Goal: Transaction & Acquisition: Book appointment/travel/reservation

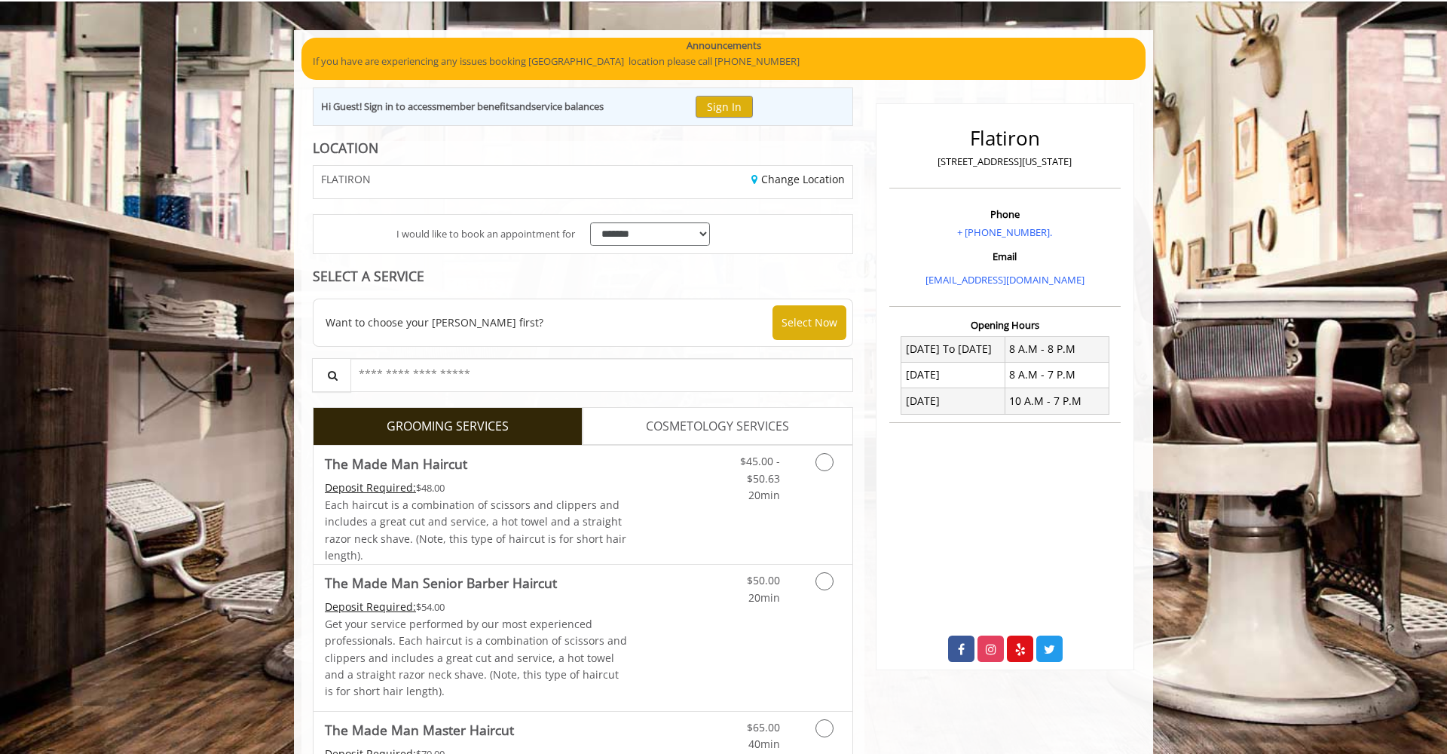
scroll to position [133, 0]
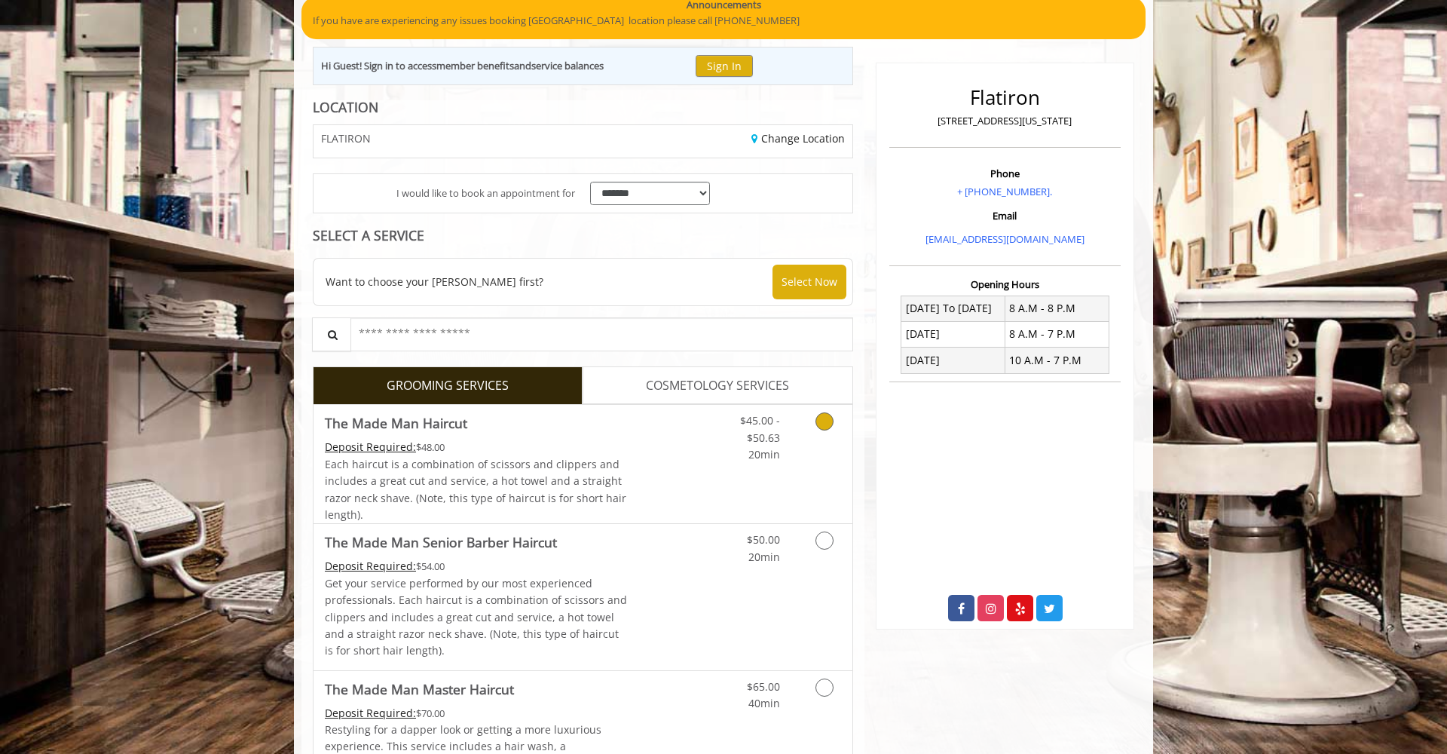
click at [824, 422] on icon "Grooming services" at bounding box center [824, 421] width 18 height 18
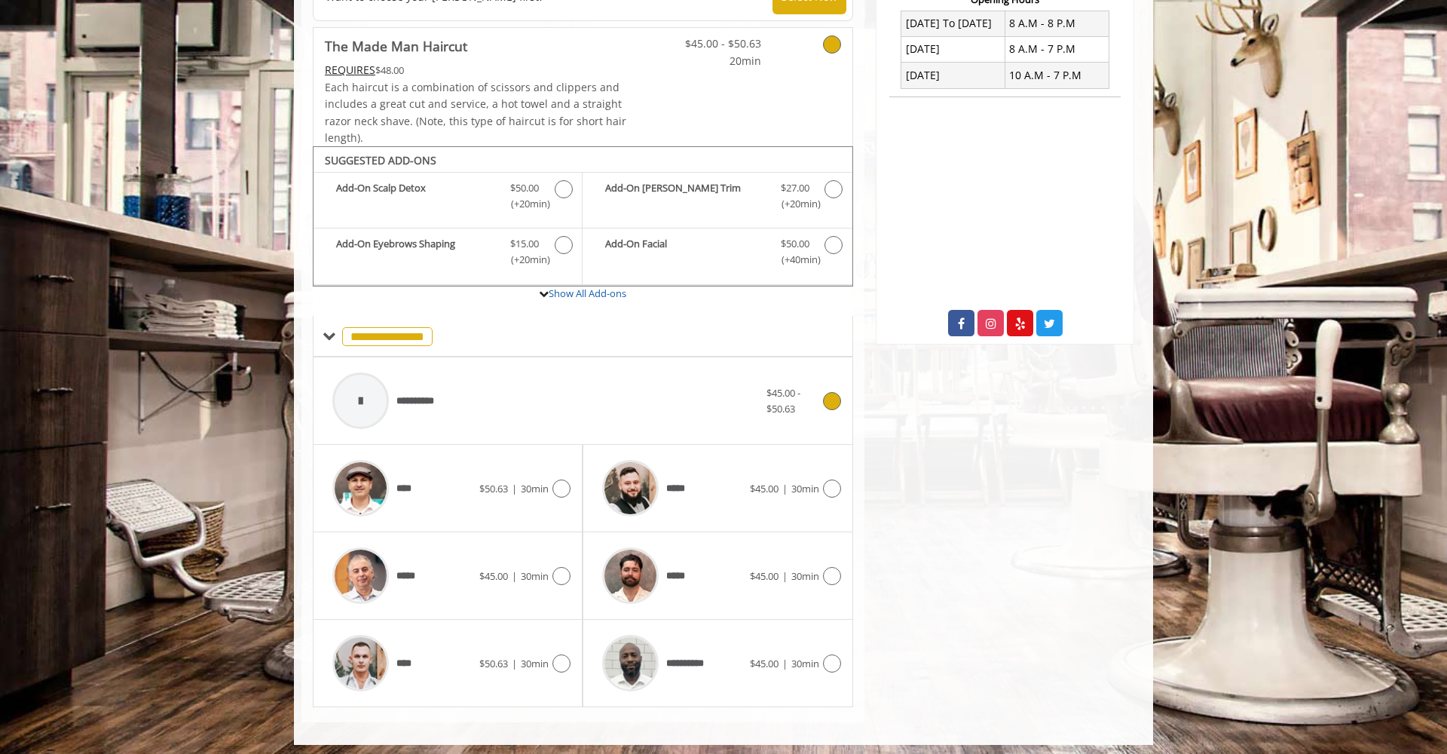
scroll to position [417, 0]
click at [837, 480] on icon at bounding box center [832, 489] width 18 height 18
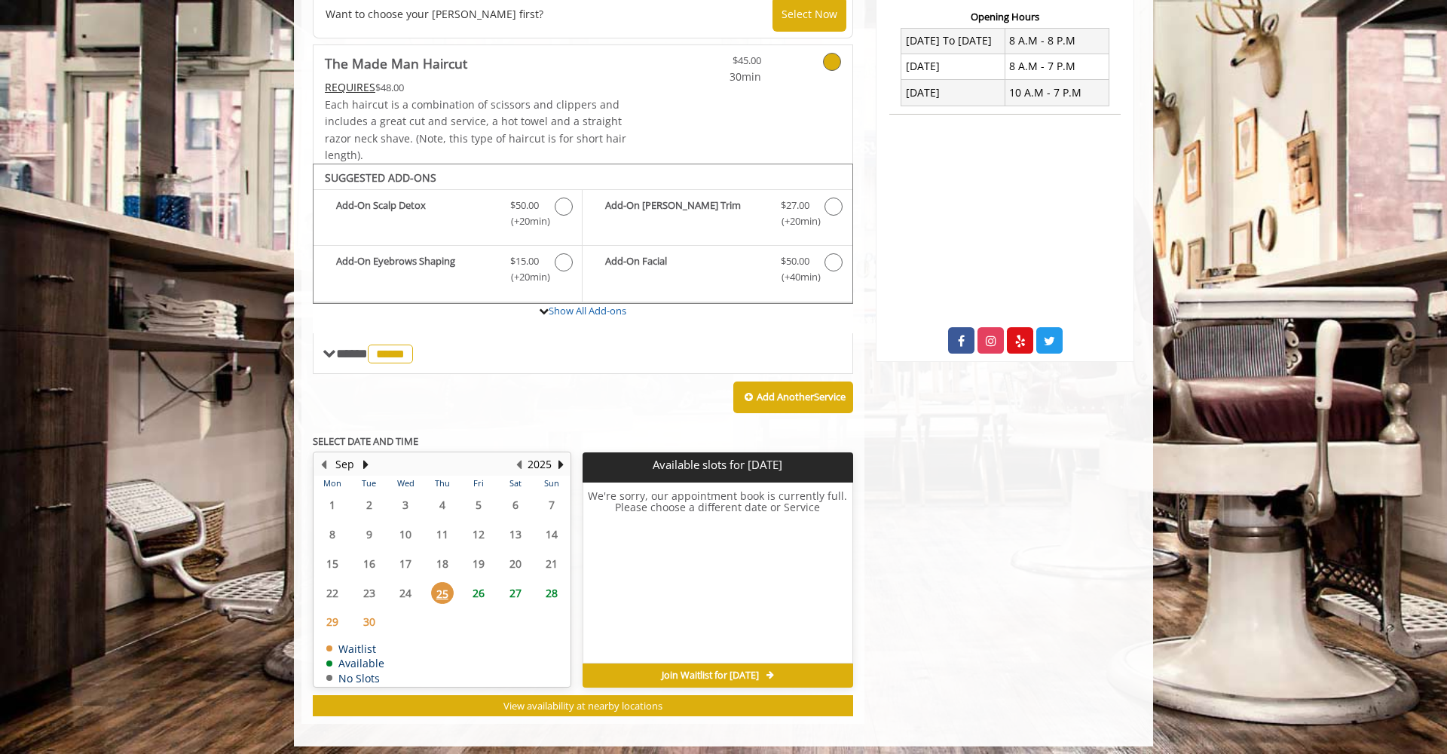
scroll to position [399, 0]
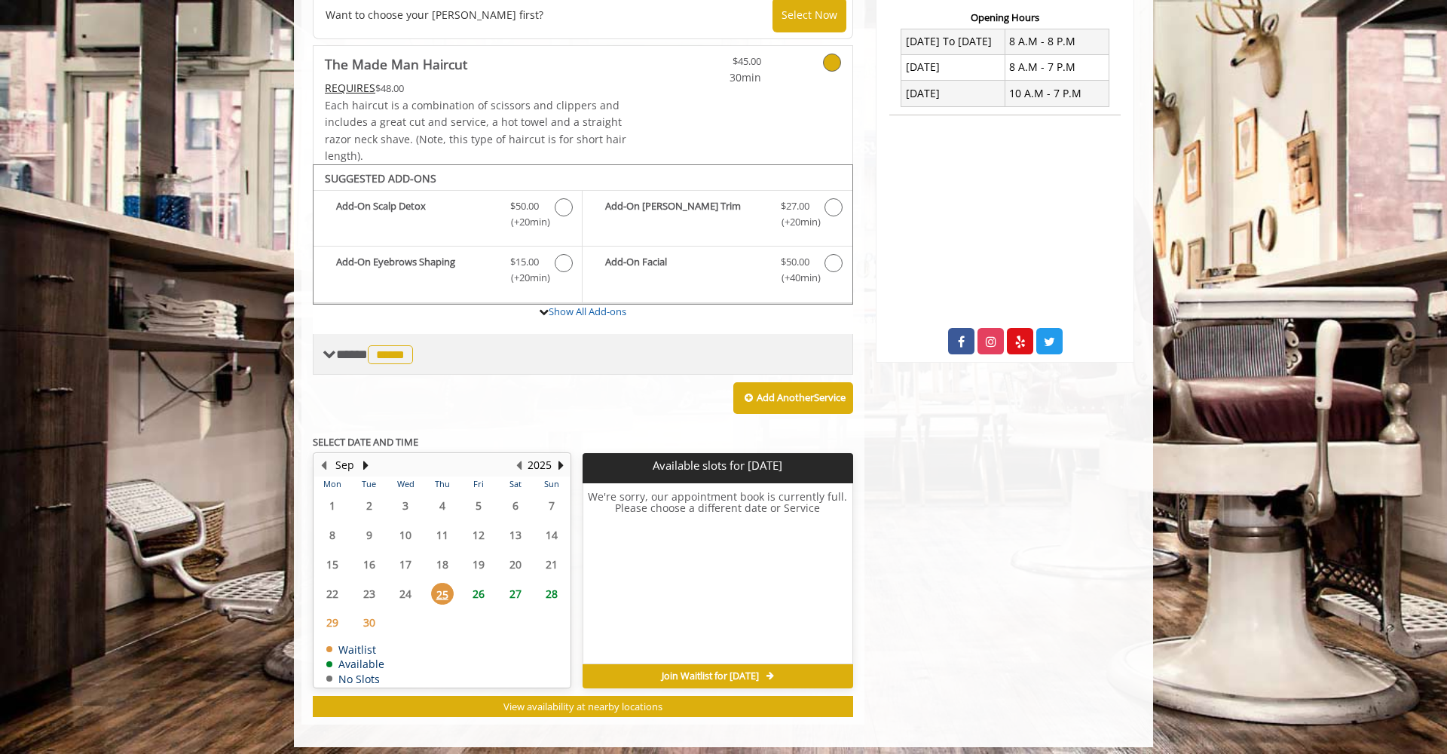
click at [326, 351] on span at bounding box center [330, 354] width 14 height 14
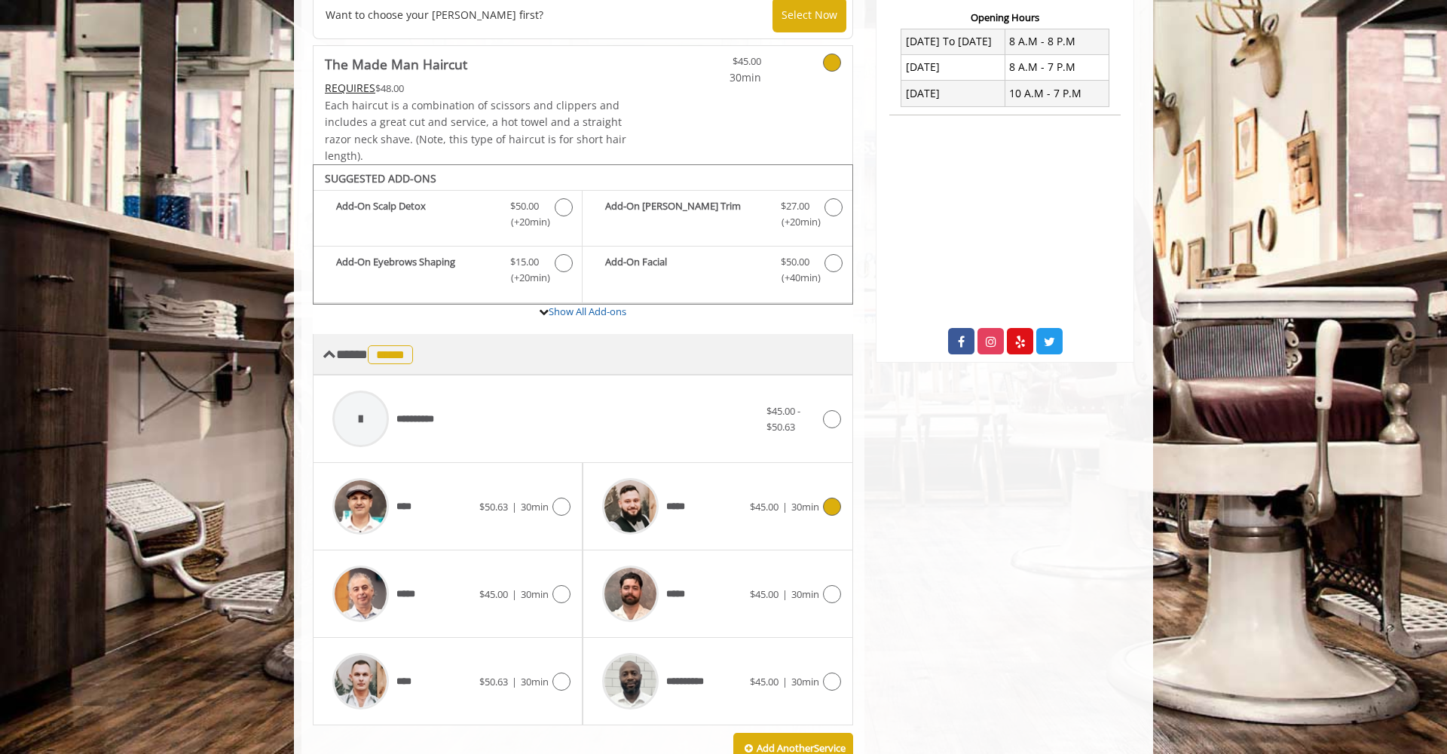
click at [326, 351] on span at bounding box center [330, 354] width 14 height 14
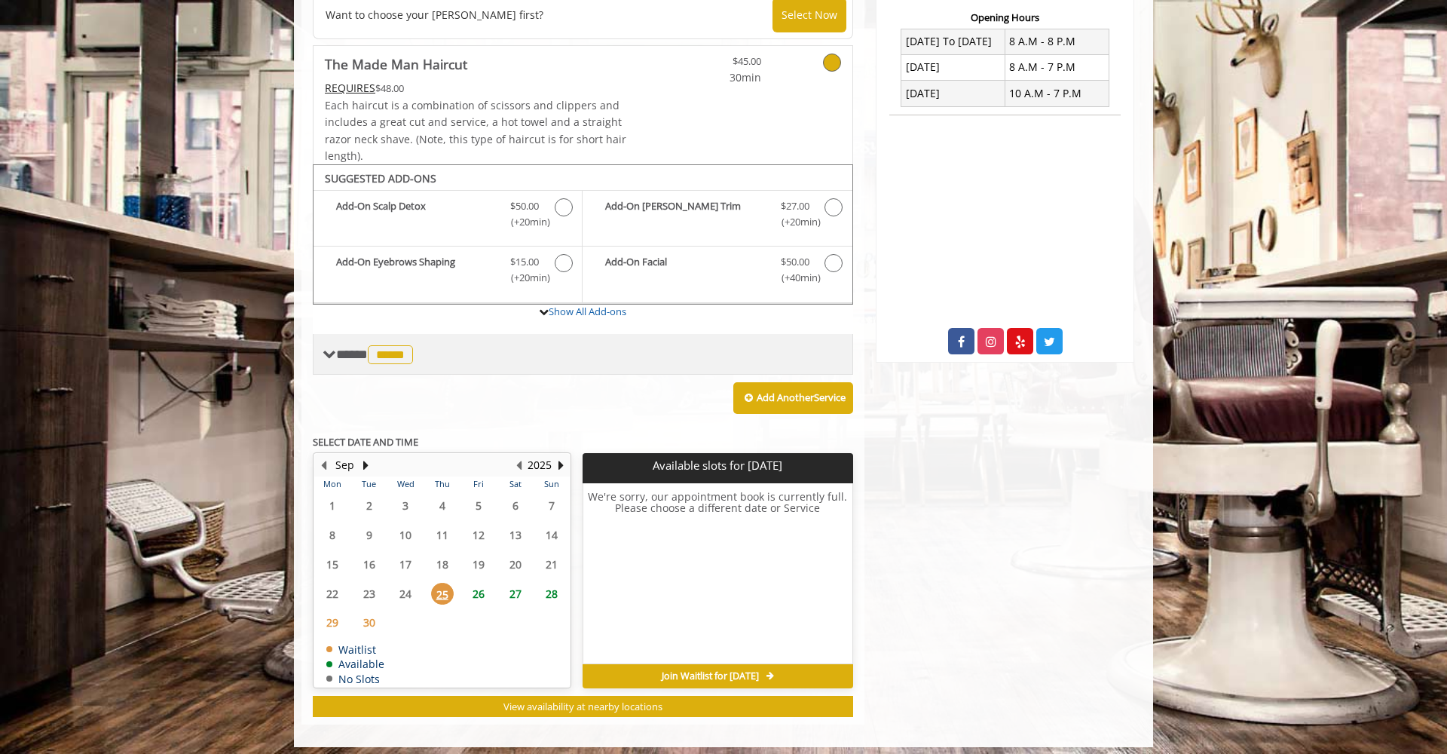
click at [360, 347] on span "**** ***** ********" at bounding box center [376, 354] width 81 height 14
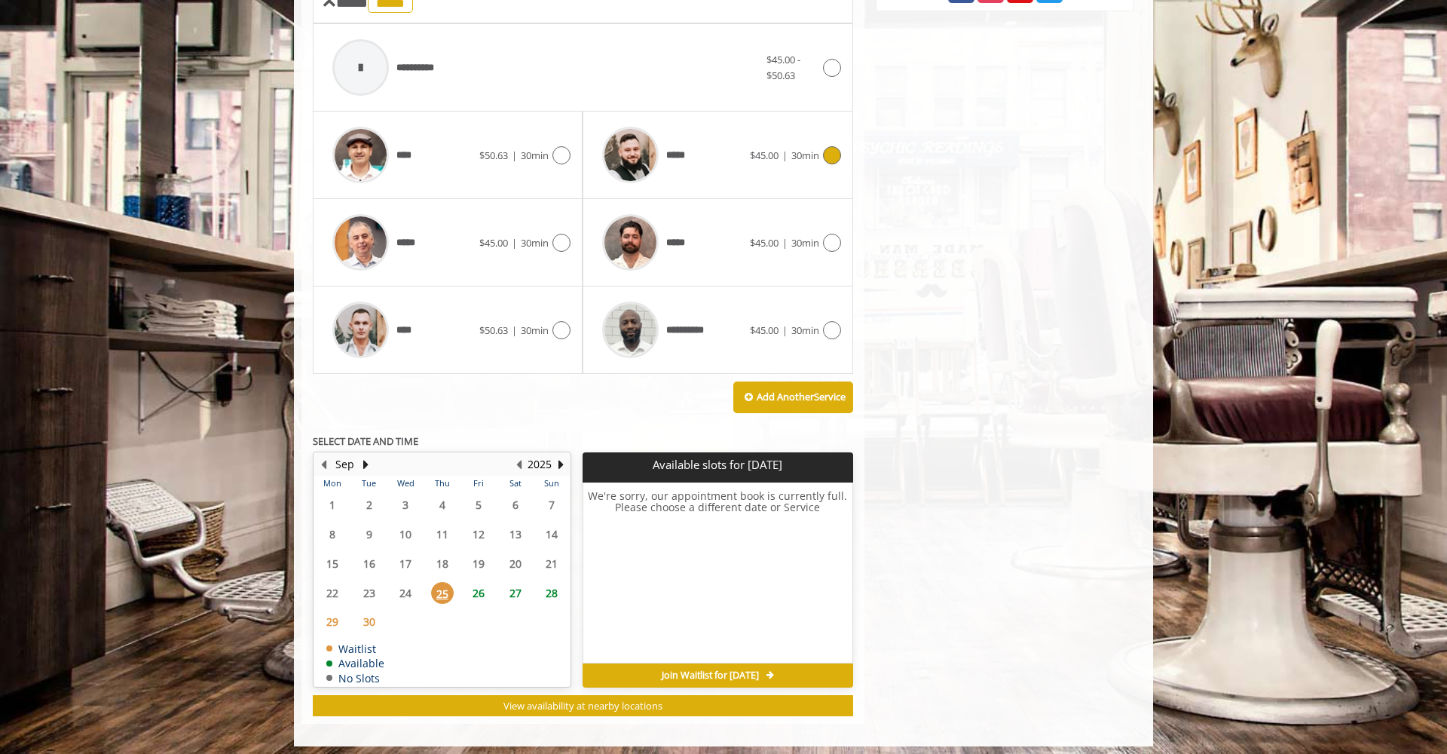
scroll to position [750, 0]
click at [554, 152] on icon at bounding box center [561, 156] width 18 height 18
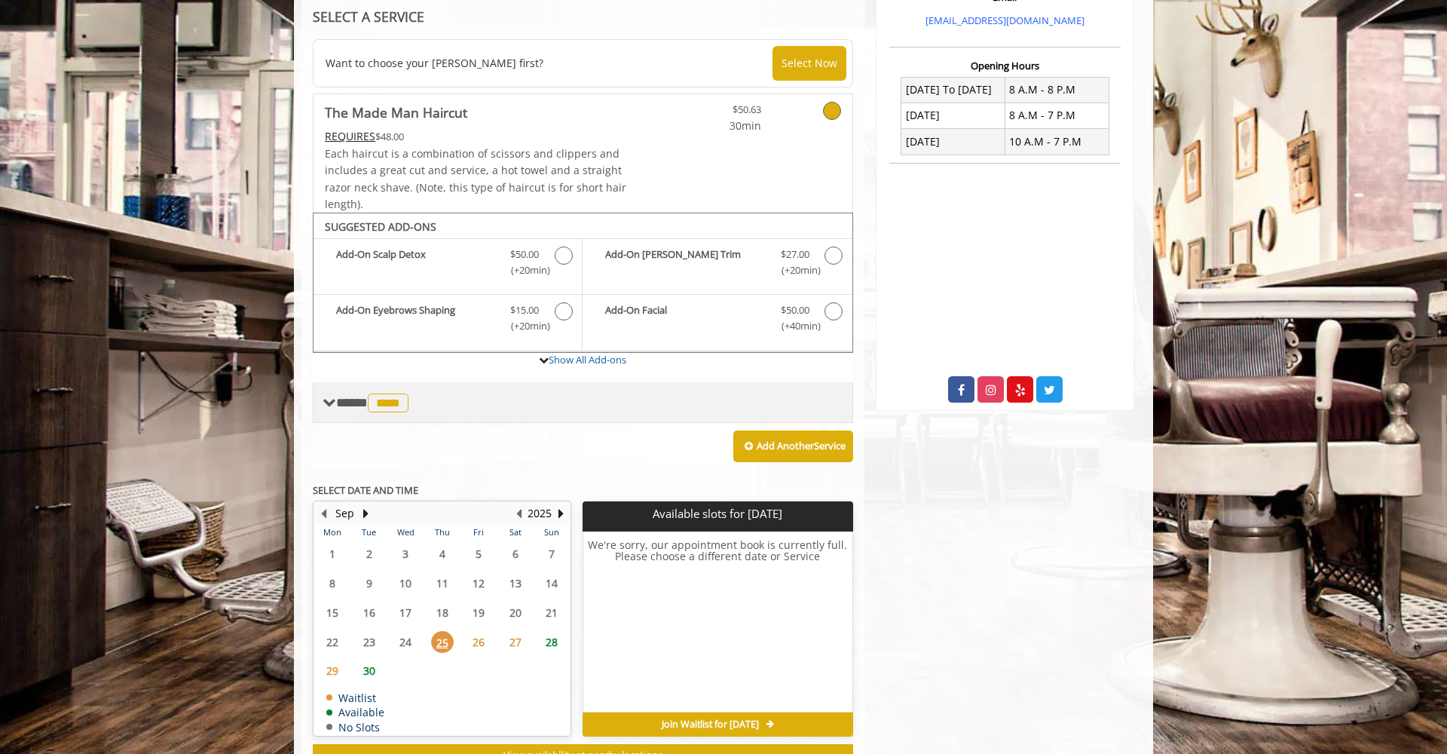
scroll to position [349, 0]
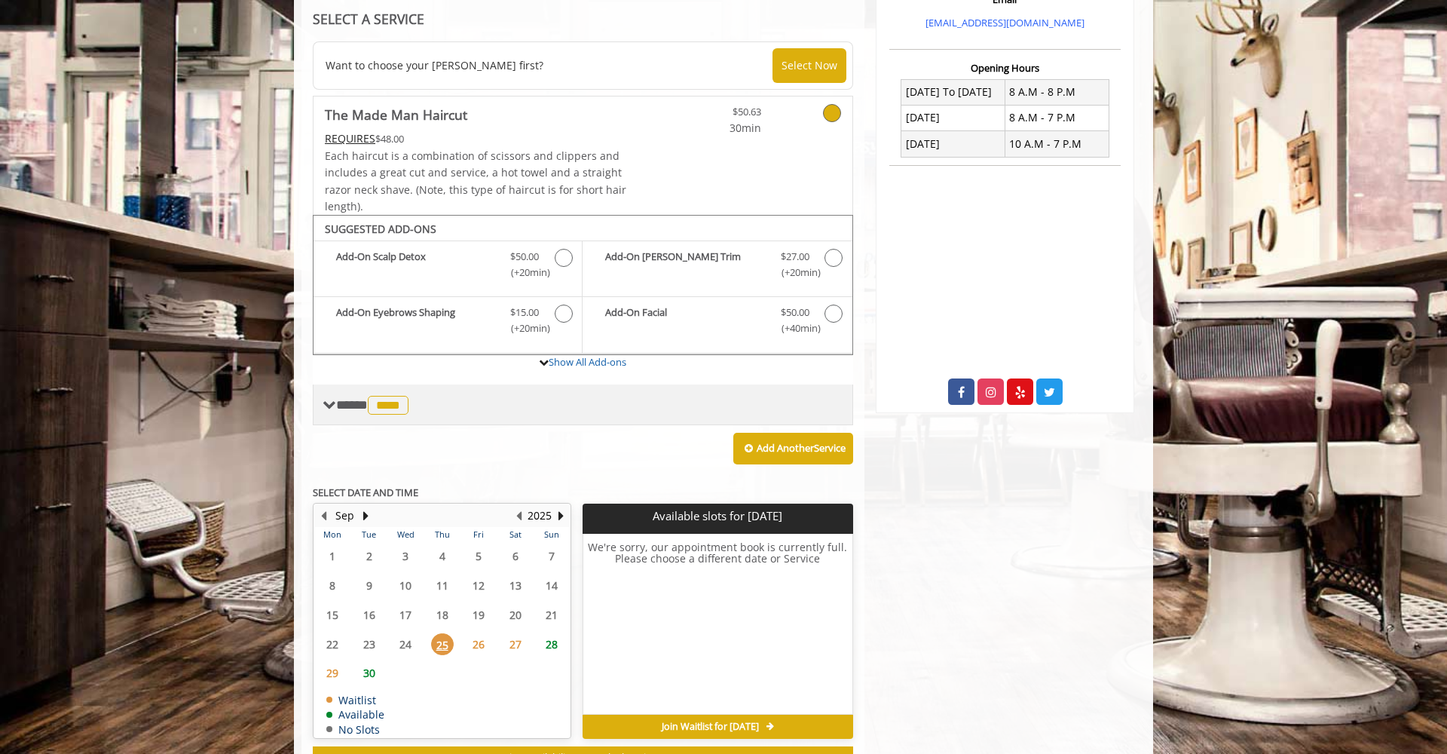
click at [355, 398] on span "**** **** ********" at bounding box center [374, 405] width 76 height 14
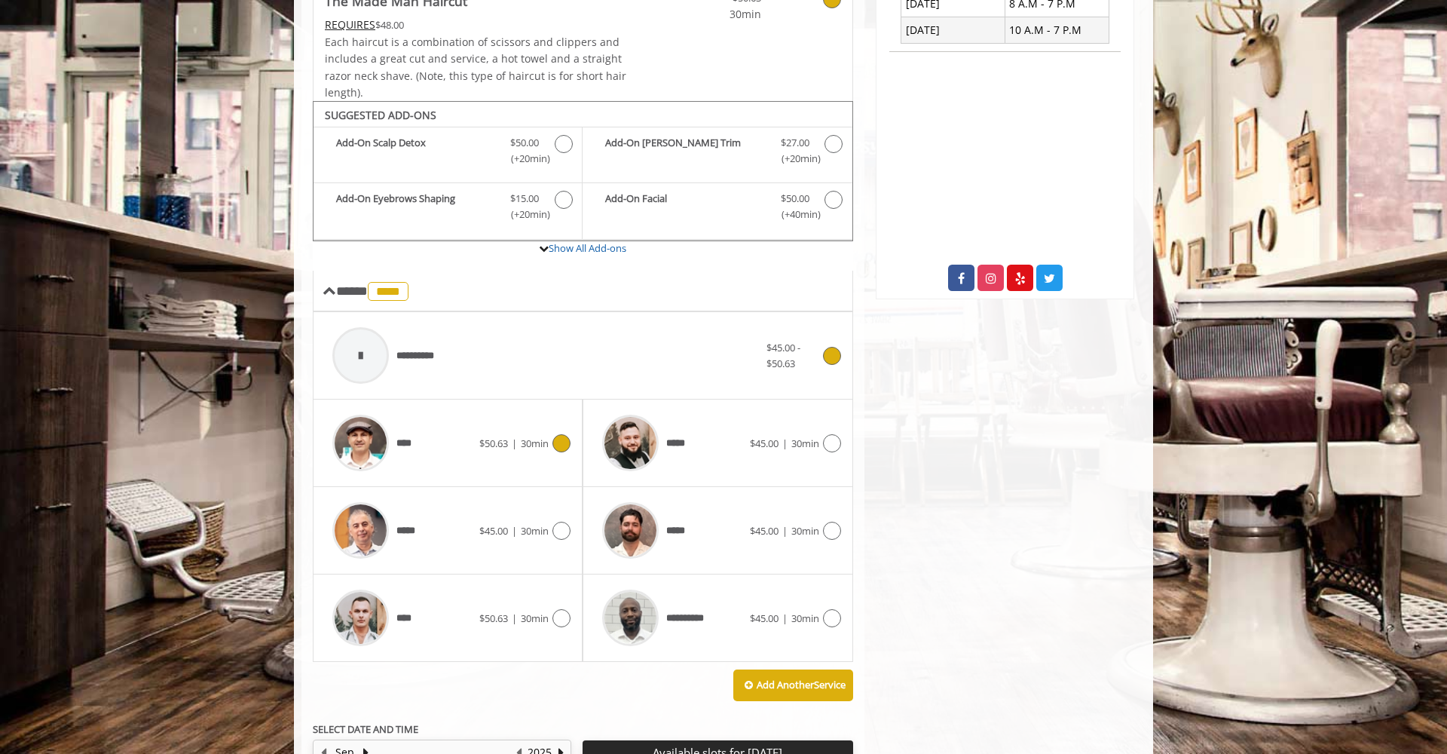
scroll to position [519, 0]
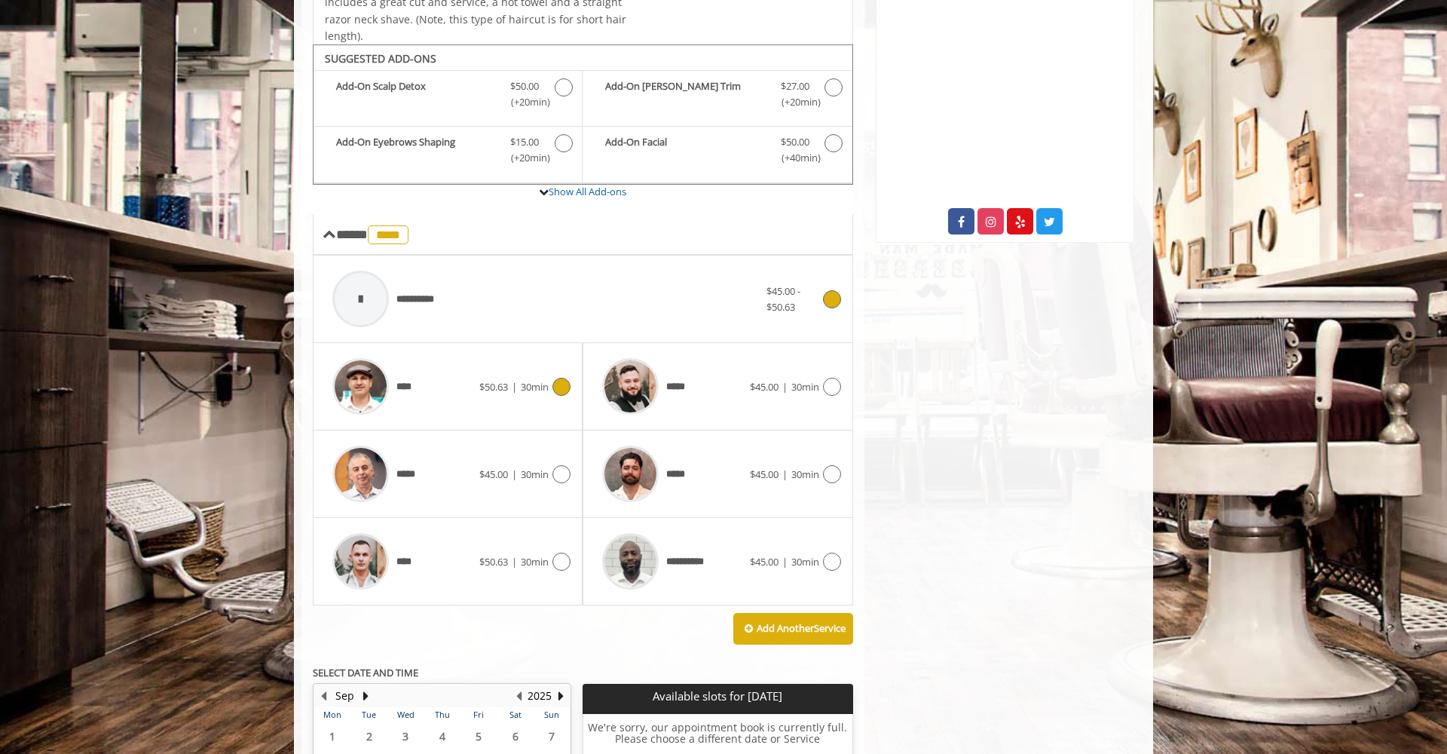
click at [476, 294] on div "**********" at bounding box center [546, 299] width 442 height 72
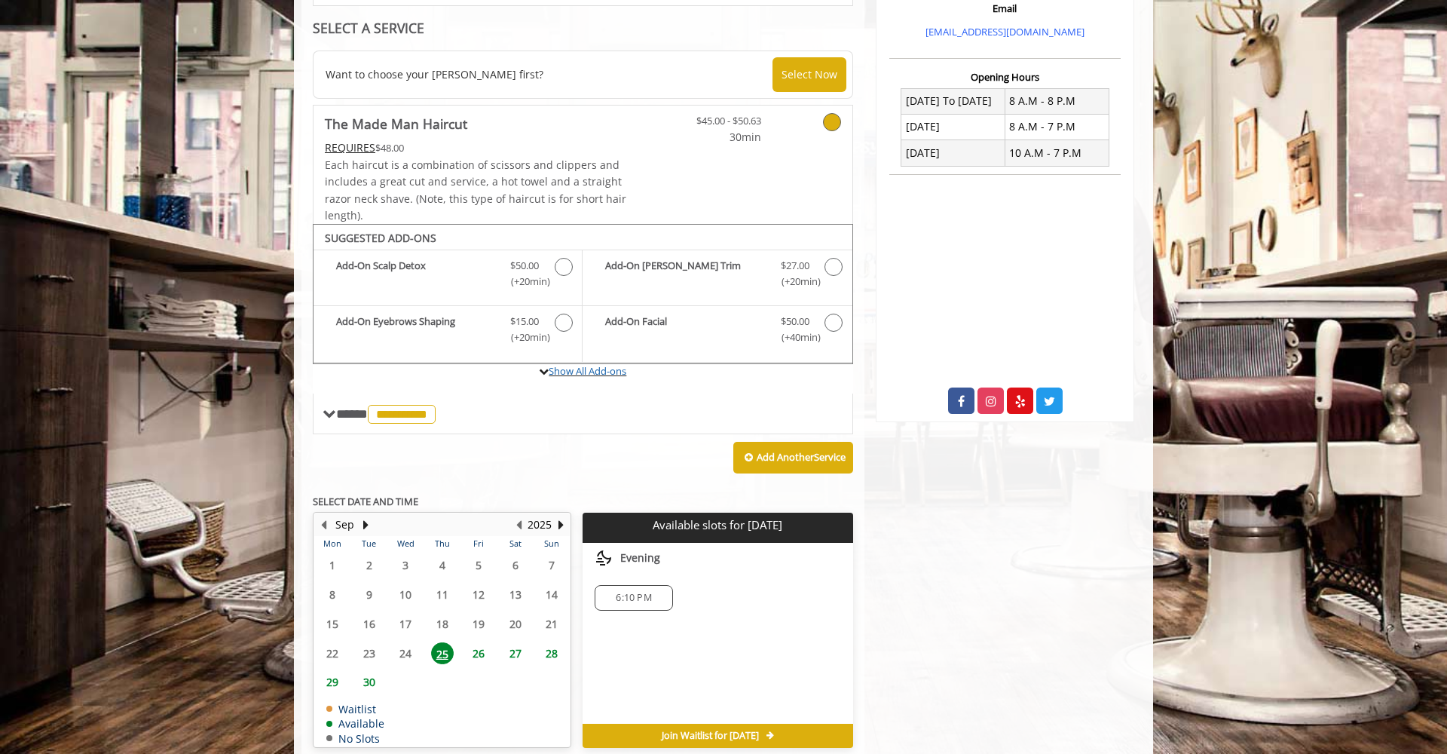
scroll to position [399, 0]
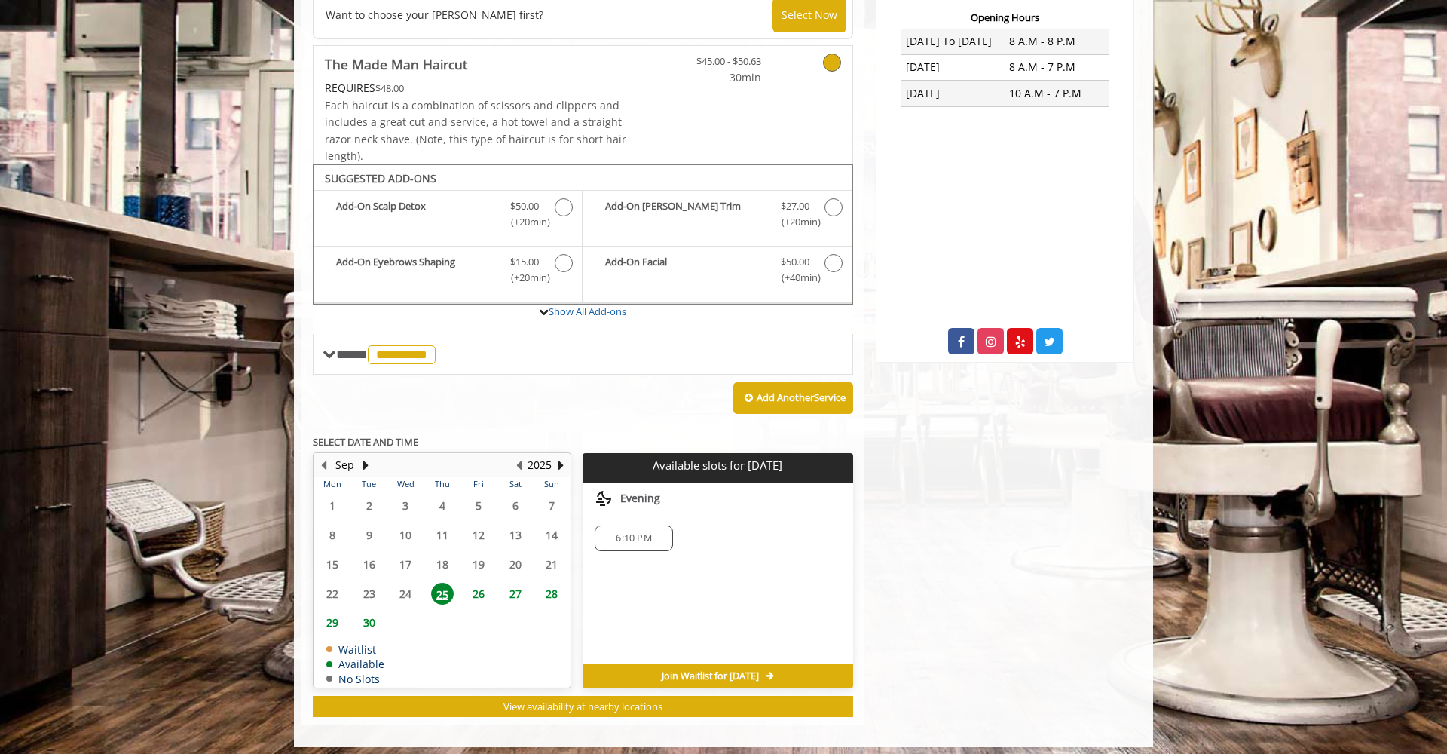
click at [478, 586] on span "26" at bounding box center [478, 594] width 23 height 22
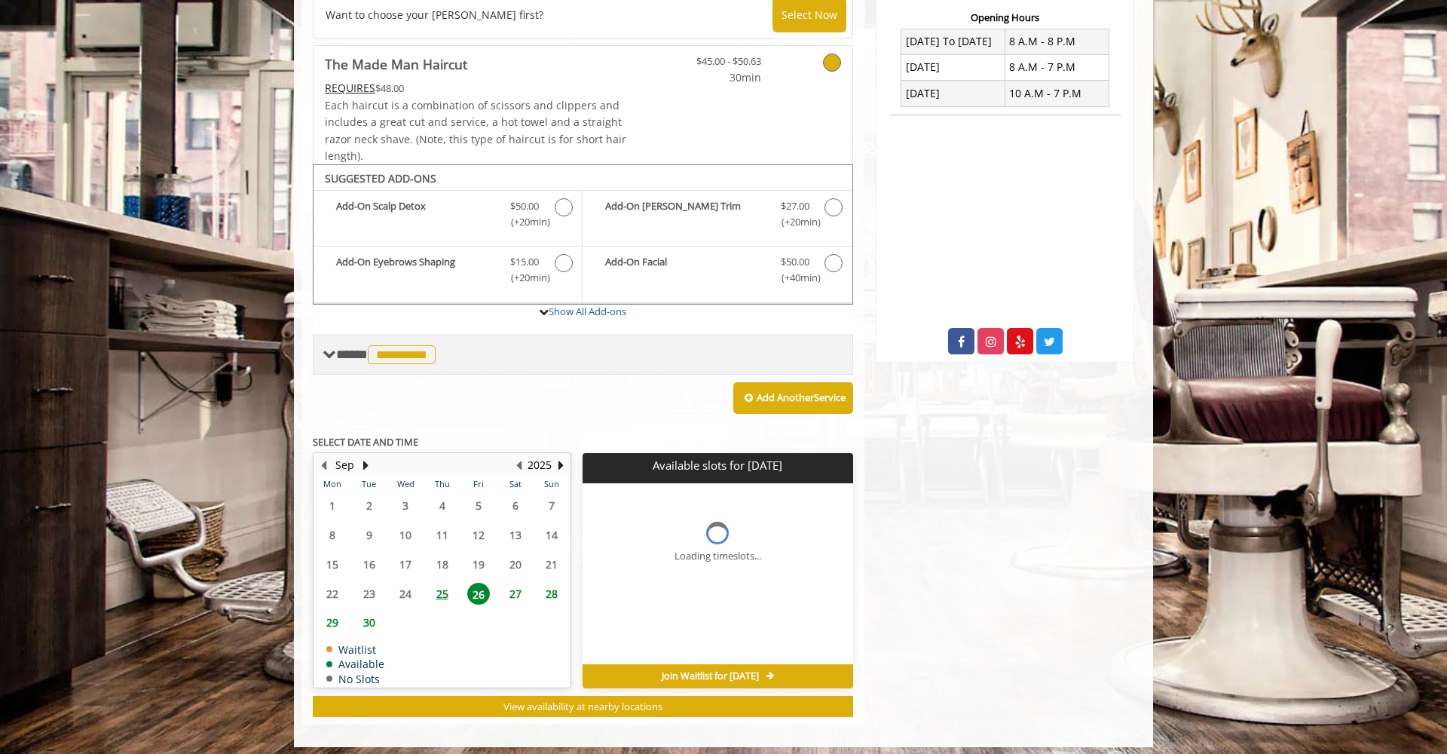
click at [350, 349] on span "**********" at bounding box center [387, 354] width 103 height 14
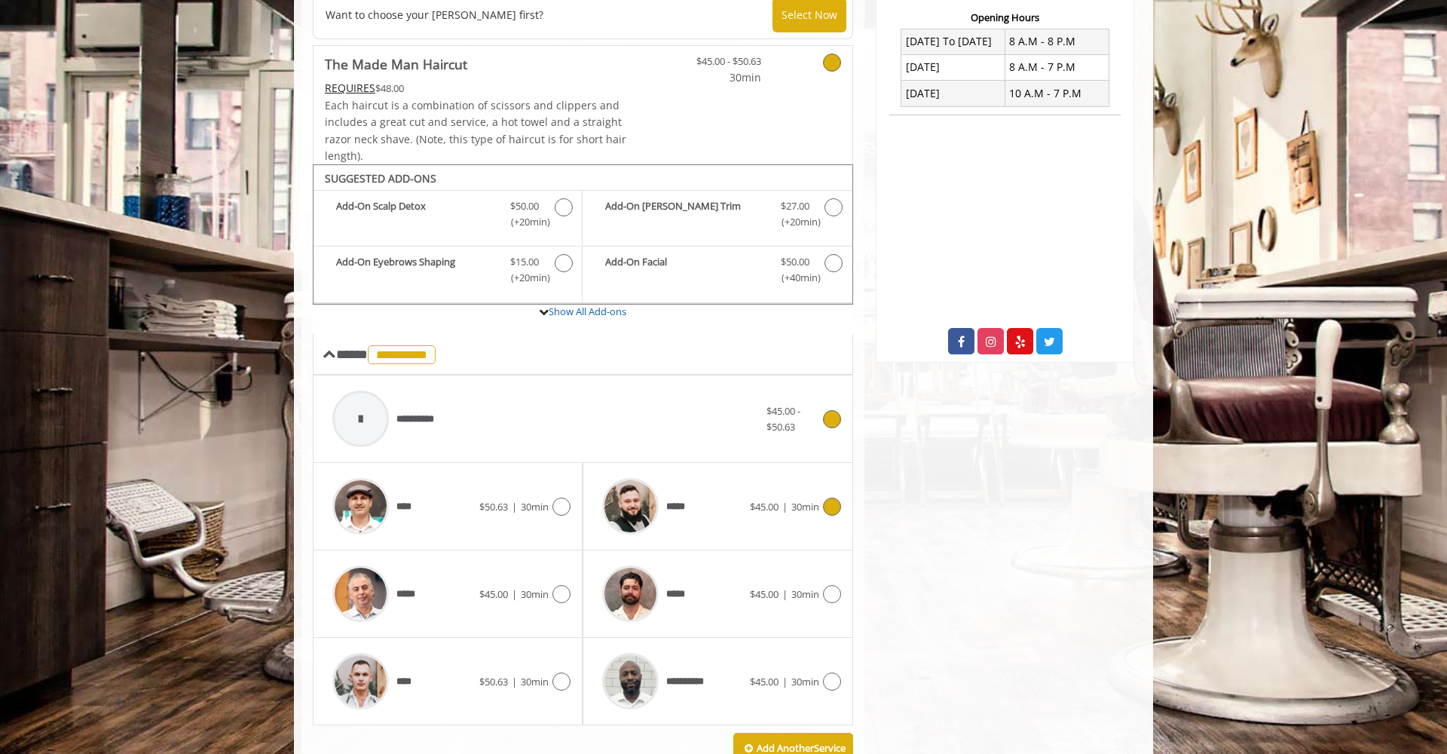
click at [830, 499] on icon at bounding box center [832, 506] width 18 height 18
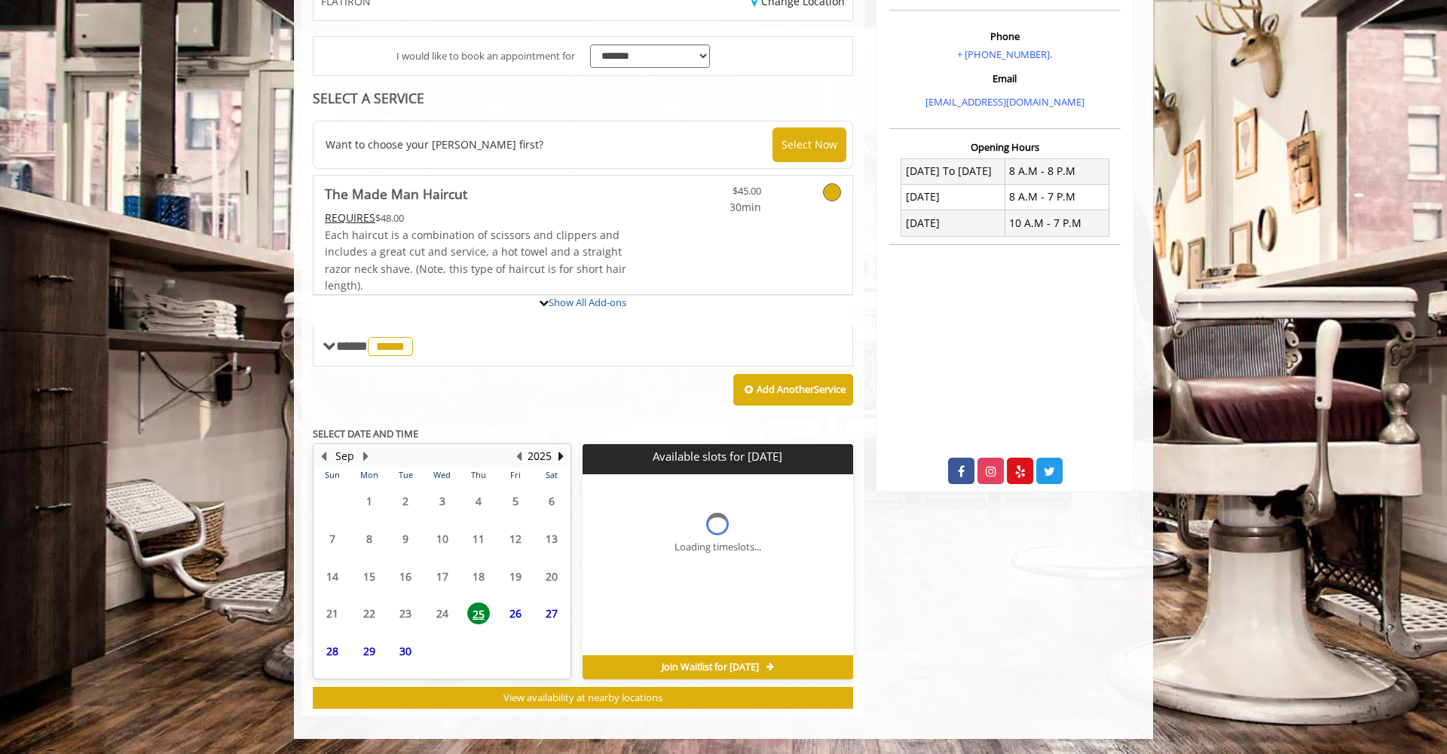
scroll to position [264, 0]
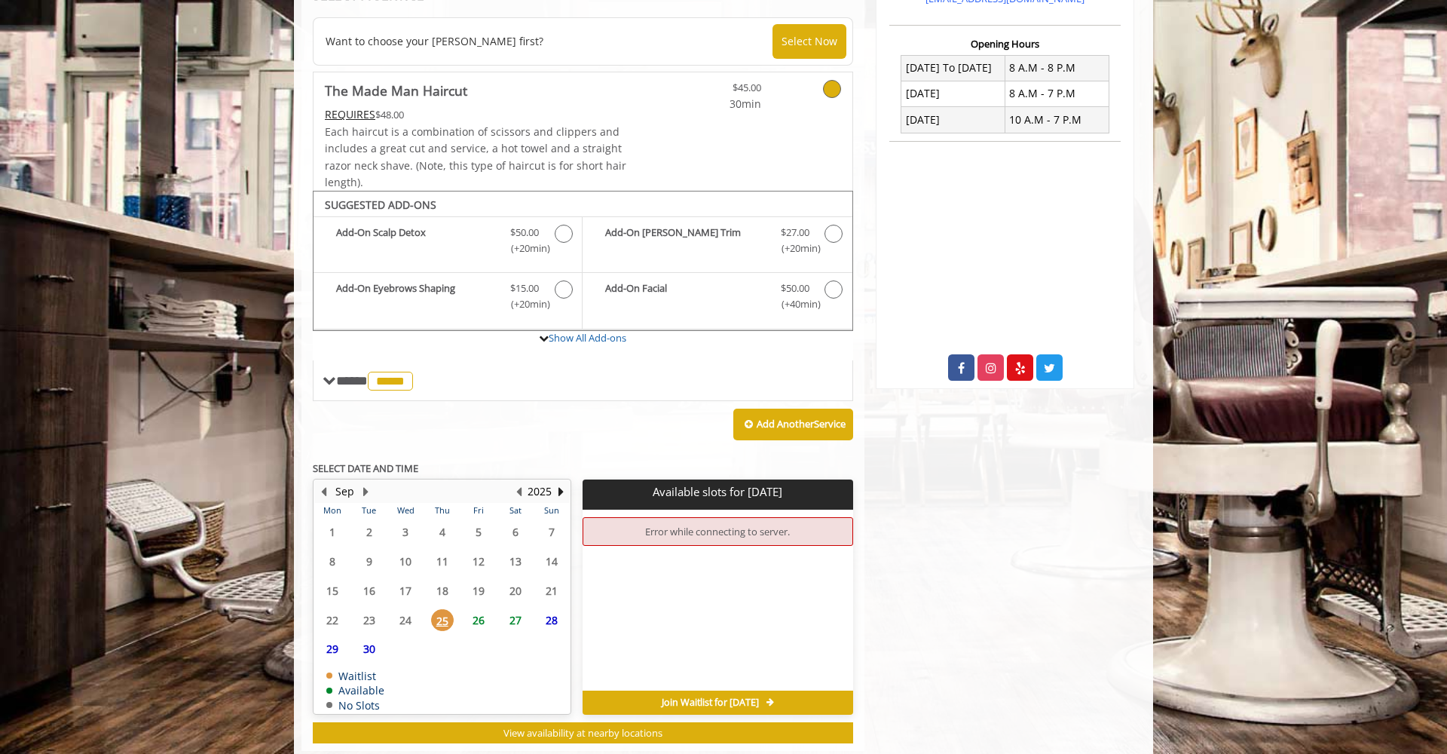
click at [475, 615] on span "26" at bounding box center [478, 620] width 23 height 22
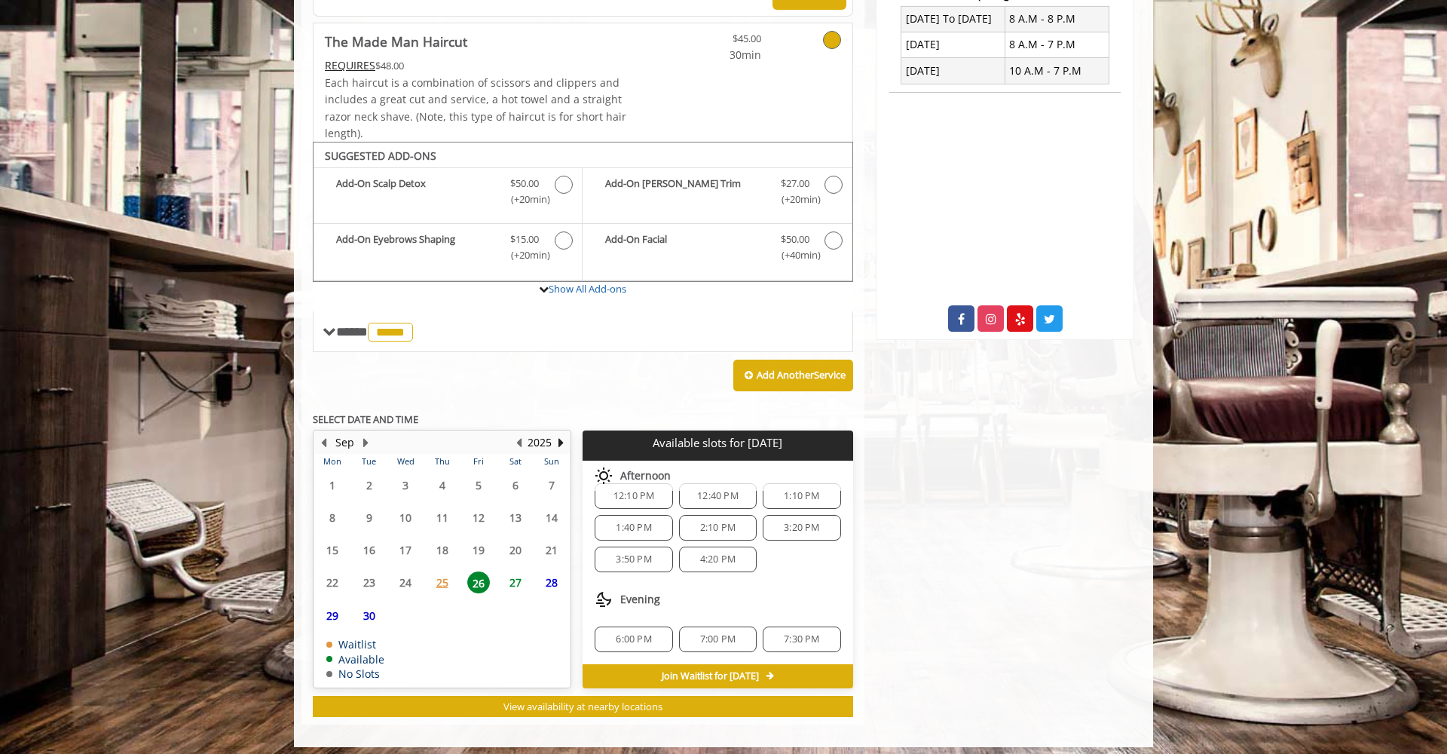
scroll to position [131, 0]
click at [626, 556] on span "3:50 PM" at bounding box center [633, 559] width 35 height 12
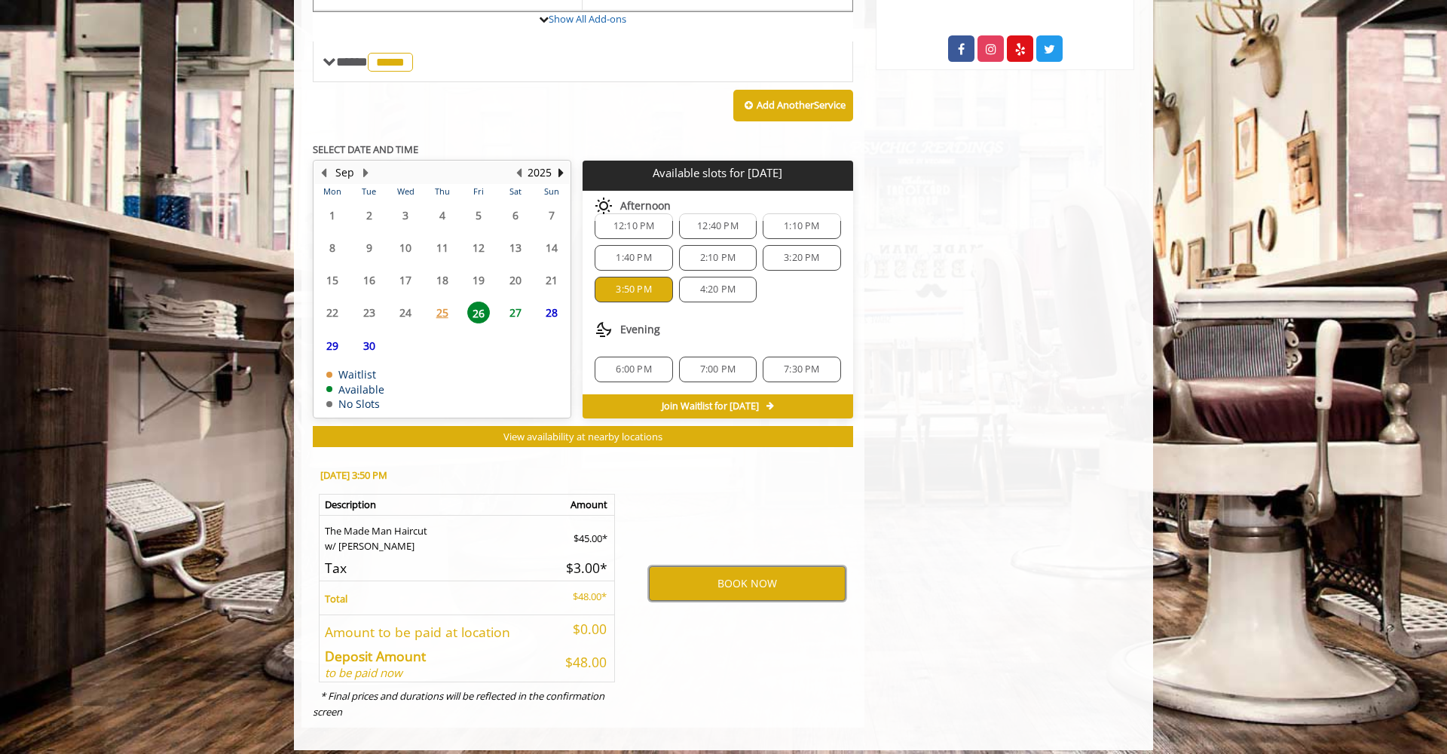
scroll to position [690, 0]
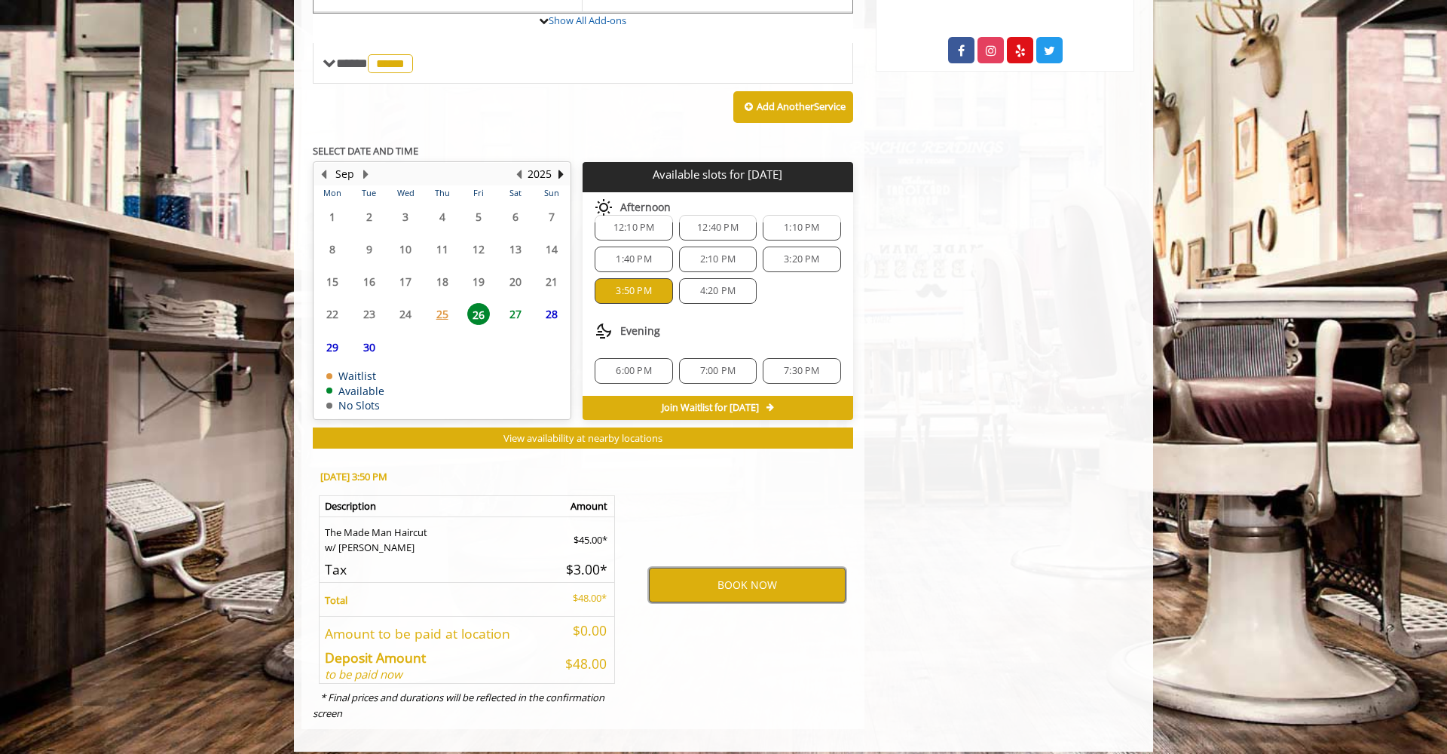
click at [736, 569] on button "BOOK NOW" at bounding box center [747, 584] width 197 height 35
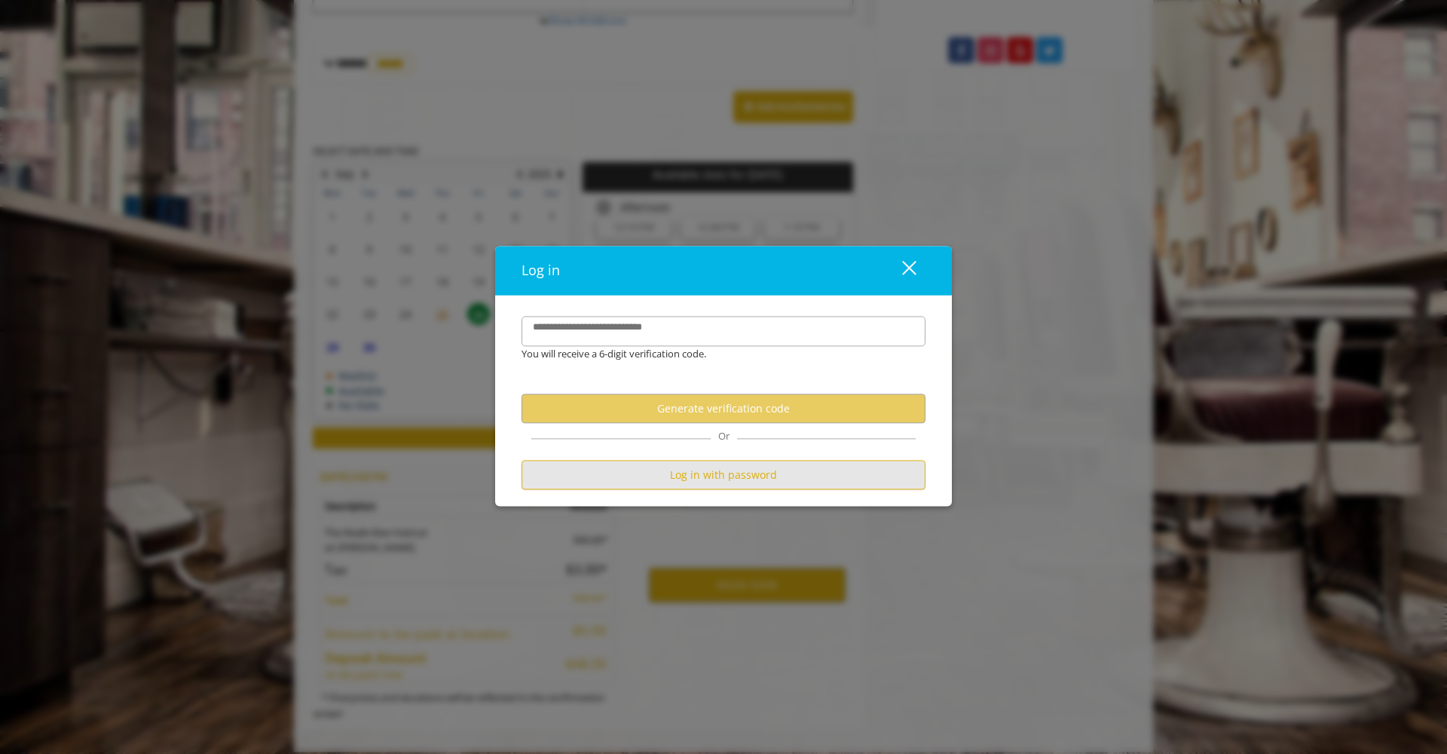
click at [721, 484] on button "Log in with password" at bounding box center [723, 474] width 404 height 29
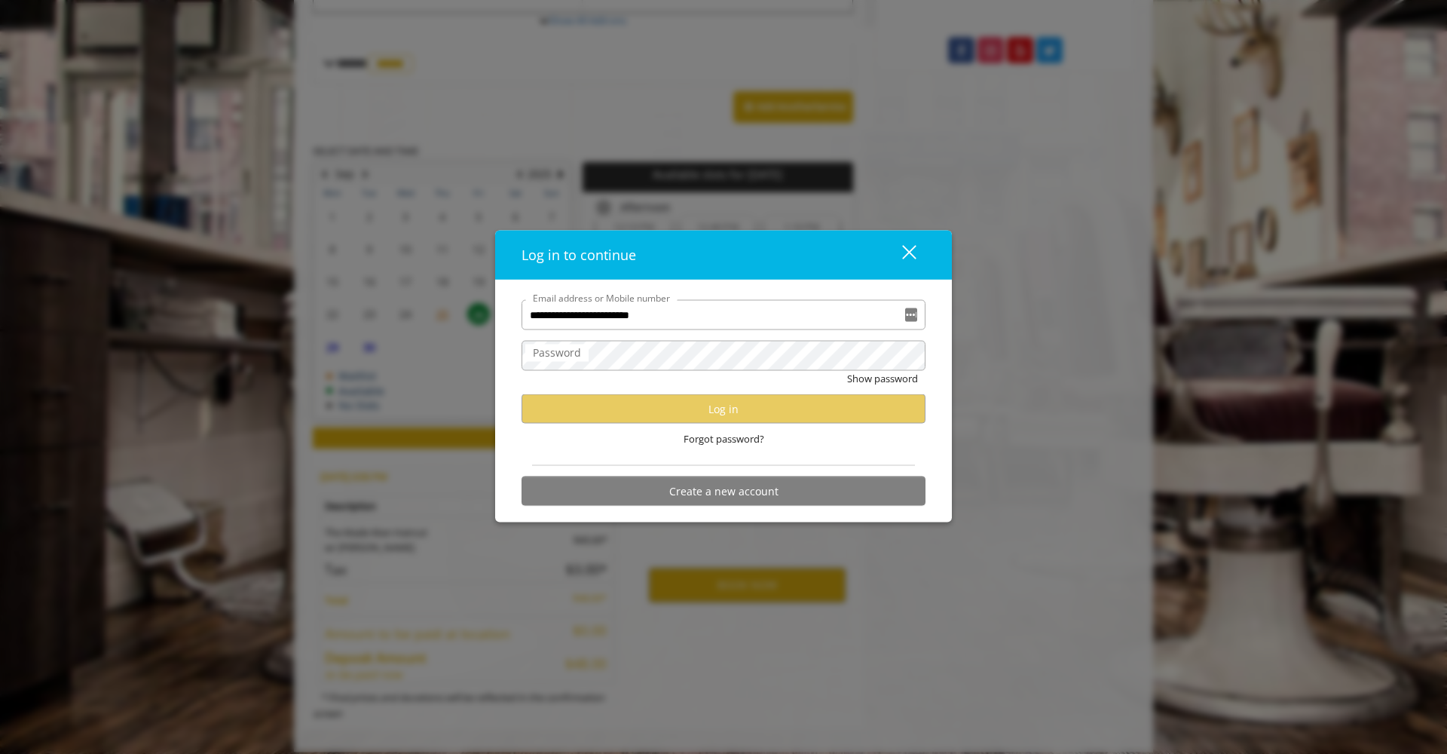
type input "**********"
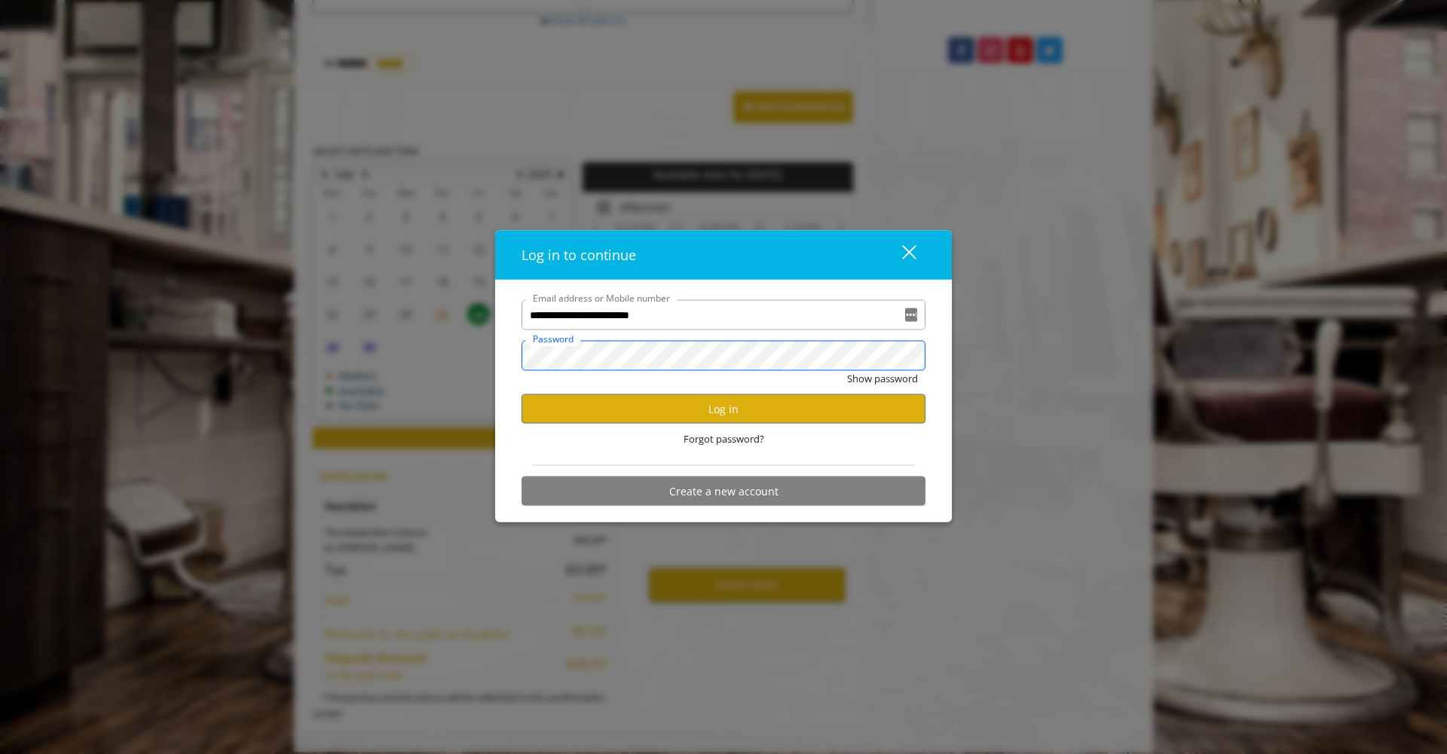
click at [490, 356] on div "**********" at bounding box center [723, 377] width 1447 height 754
click at [729, 403] on button "Log in" at bounding box center [723, 408] width 404 height 29
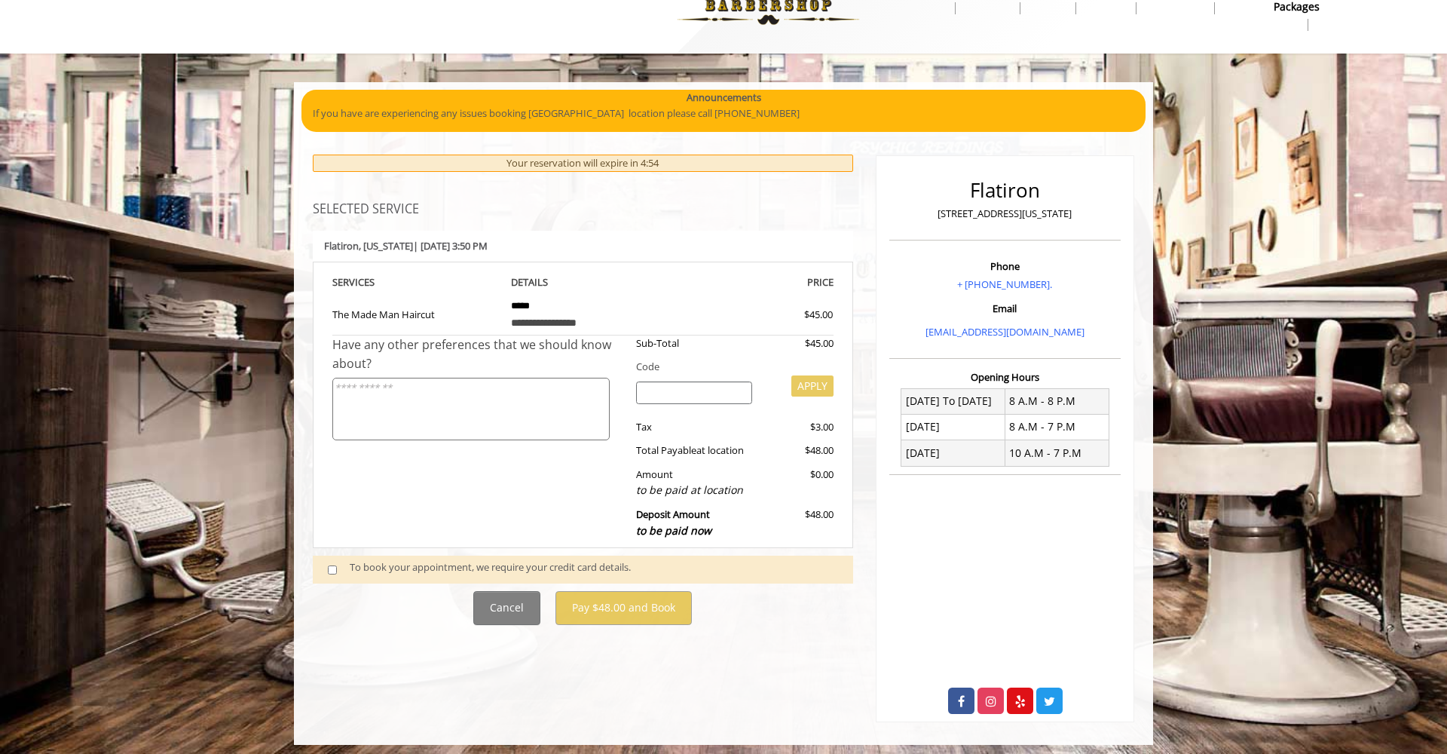
scroll to position [39, 0]
click at [437, 567] on div "To book your appointment, we require your credit card details." at bounding box center [594, 570] width 488 height 20
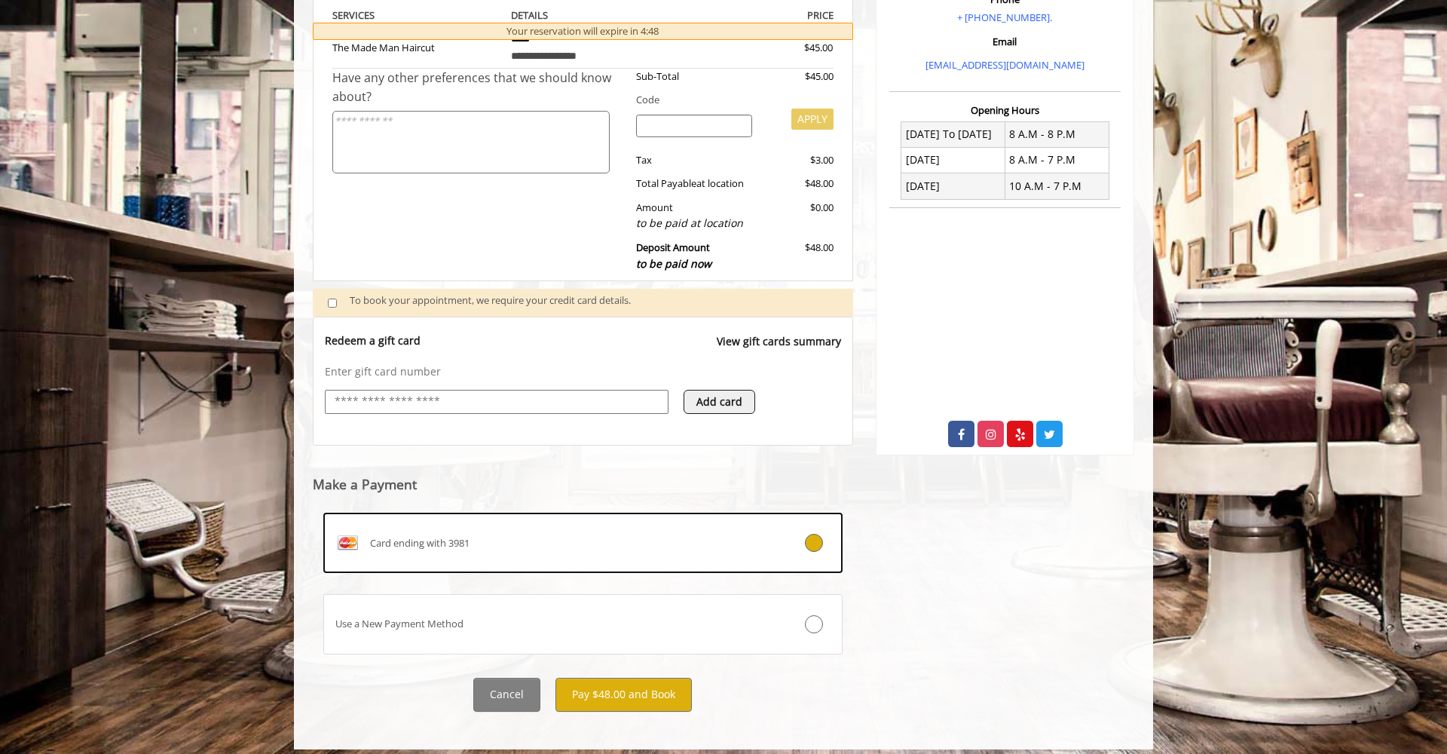
scroll to position [306, 0]
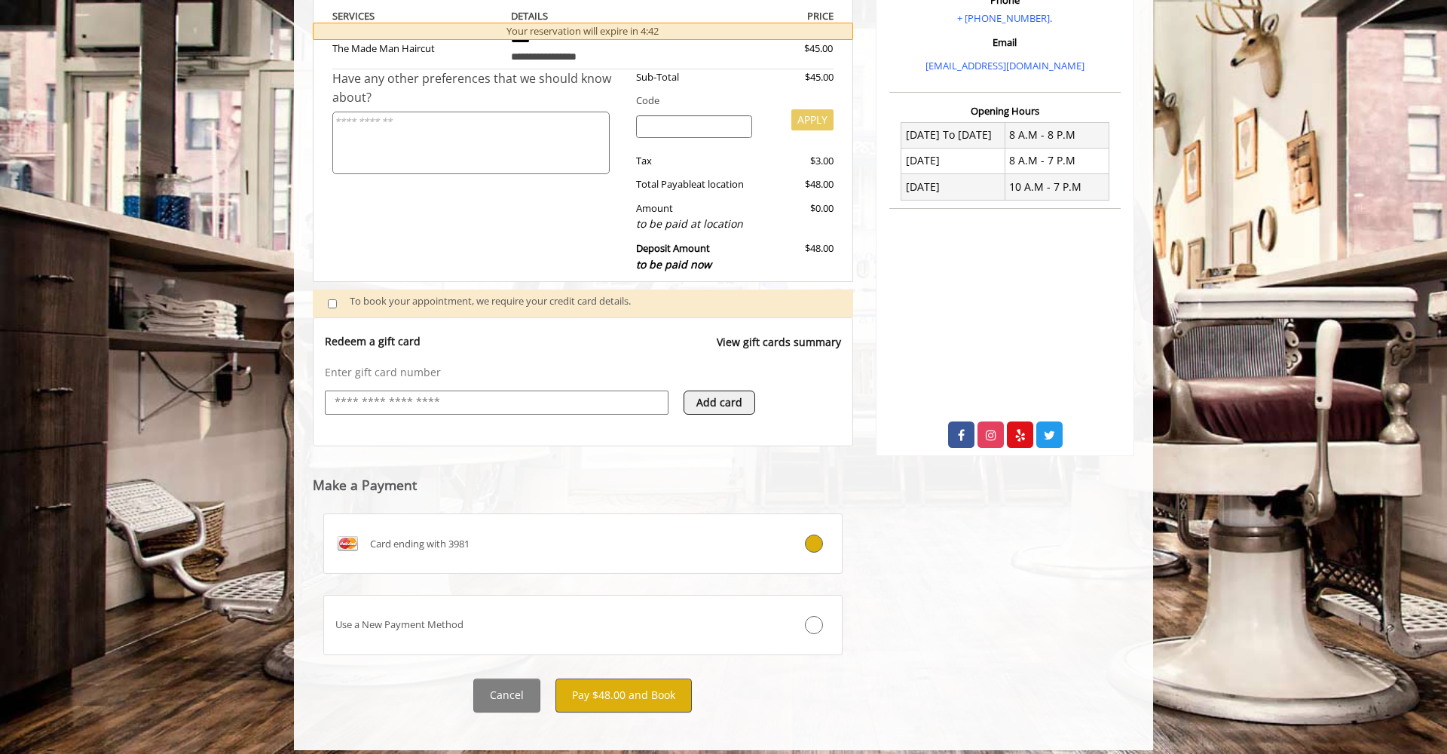
click at [632, 690] on button "Pay $48.00 and Book" at bounding box center [623, 695] width 136 height 34
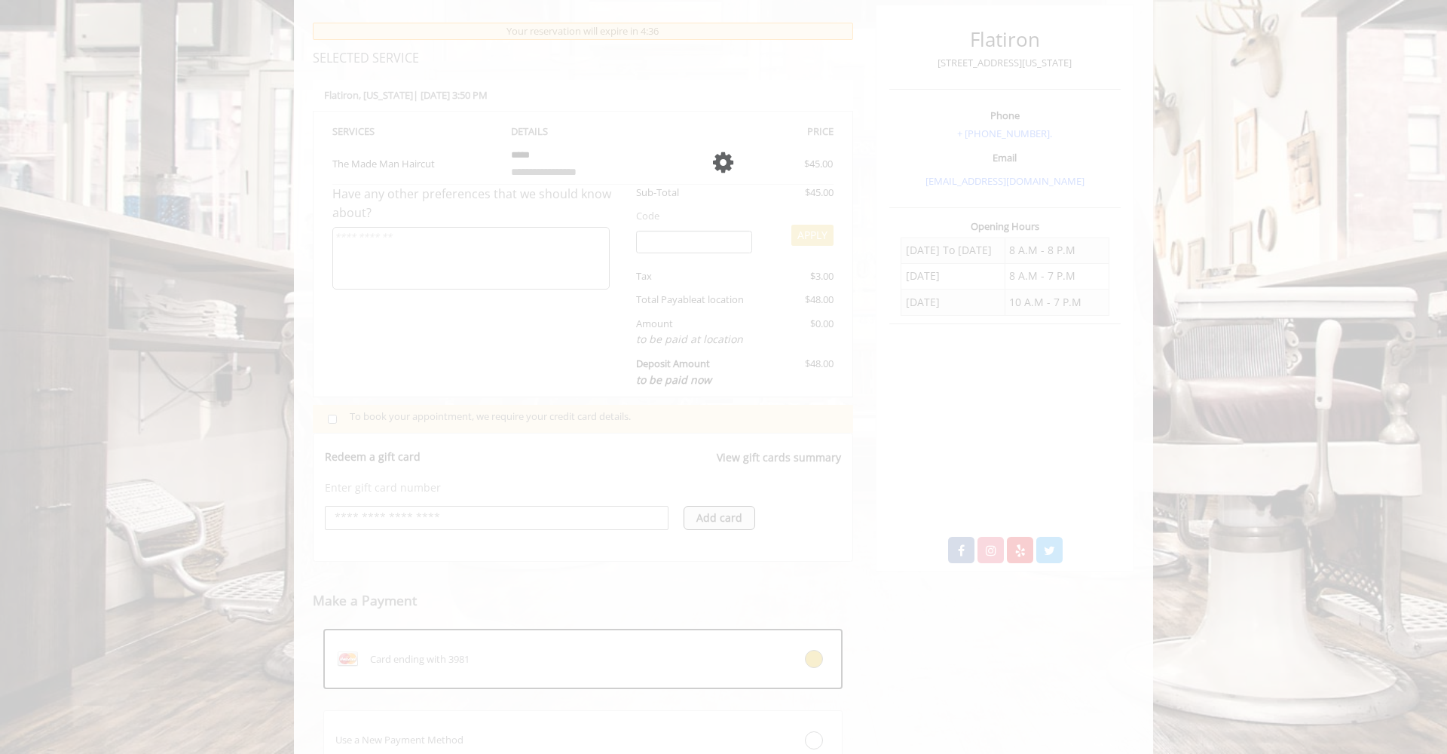
scroll to position [185, 0]
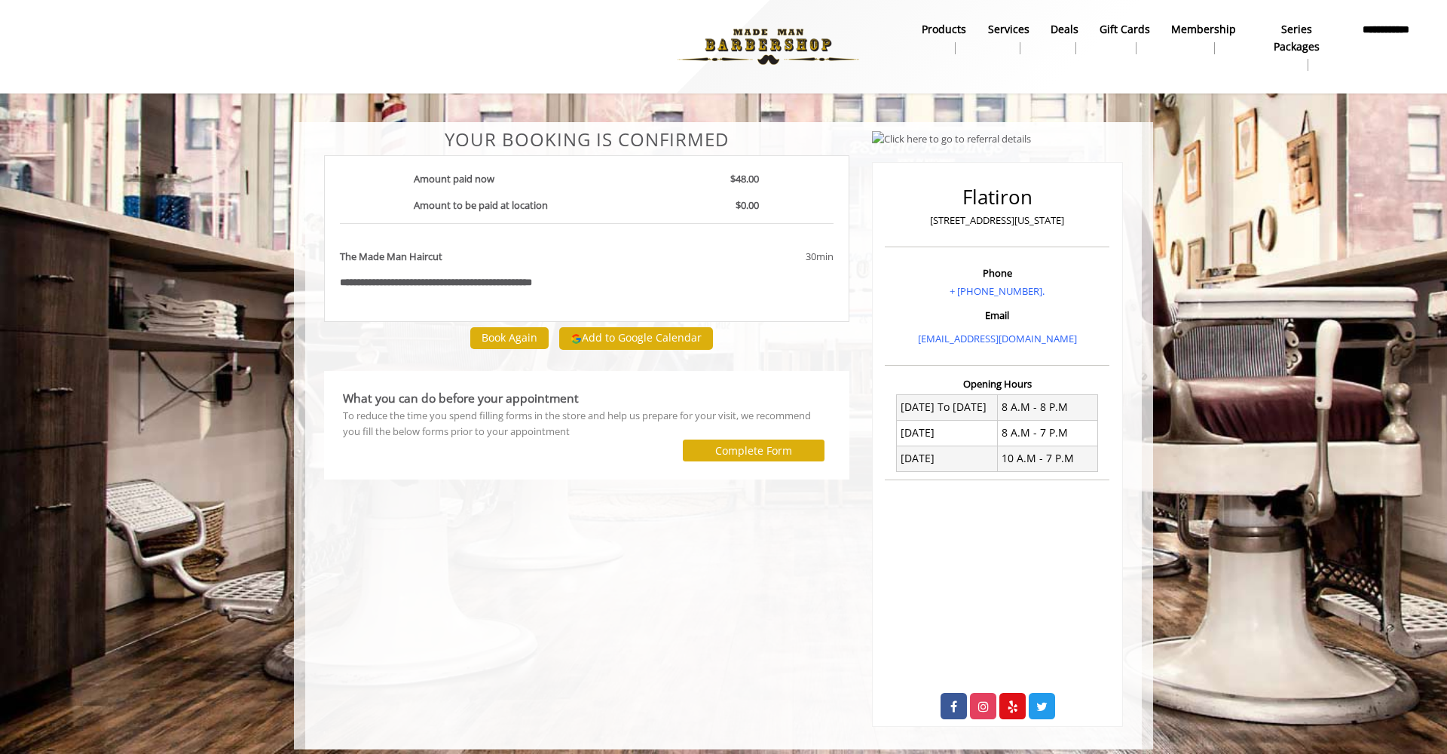
click at [629, 341] on button "Add to Google Calendar" at bounding box center [636, 338] width 154 height 23
